Goal: Information Seeking & Learning: Find specific fact

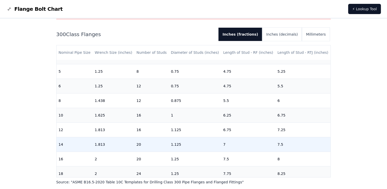
scroll to position [167, 0]
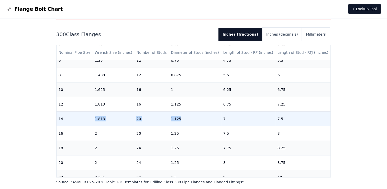
drag, startPoint x: 94, startPoint y: 120, endPoint x: 197, endPoint y: 120, distance: 103.0
click at [197, 120] on tr "14 1.813 20 1.125 7 7.5" at bounding box center [193, 118] width 274 height 15
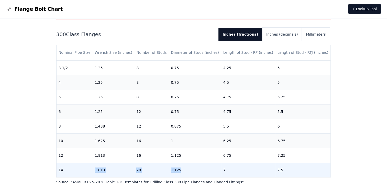
scroll to position [142, 0]
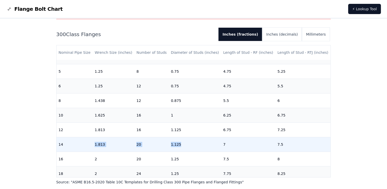
click at [188, 141] on td "1.125" at bounding box center [195, 144] width 52 height 15
click at [167, 147] on td "20" at bounding box center [151, 144] width 35 height 15
drag, startPoint x: 172, startPoint y: 144, endPoint x: 184, endPoint y: 144, distance: 11.5
click at [184, 144] on td "1.125" at bounding box center [195, 144] width 52 height 15
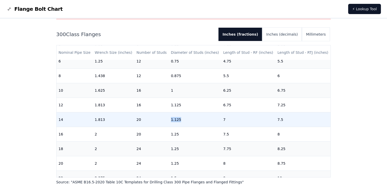
scroll to position [167, 0]
click at [170, 118] on td "1.125" at bounding box center [195, 118] width 52 height 15
drag, startPoint x: 170, startPoint y: 118, endPoint x: 200, endPoint y: 117, distance: 30.2
click at [200, 117] on td "1.125" at bounding box center [195, 118] width 52 height 15
drag, startPoint x: 133, startPoint y: 118, endPoint x: 190, endPoint y: 120, distance: 56.3
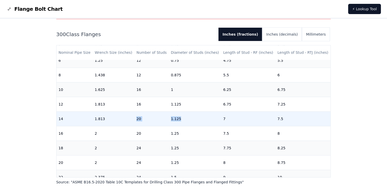
click at [190, 120] on tr "14 1.813 20 1.125 7 7.5" at bounding box center [193, 118] width 274 height 15
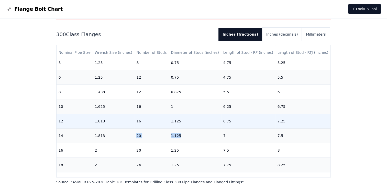
scroll to position [142, 0]
